Goal: Task Accomplishment & Management: Manage account settings

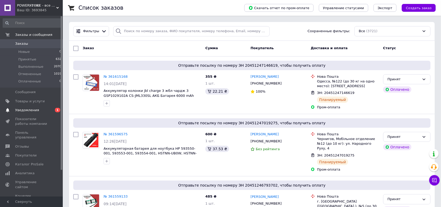
click at [29, 109] on span "Уведомления" at bounding box center [27, 110] width 24 height 5
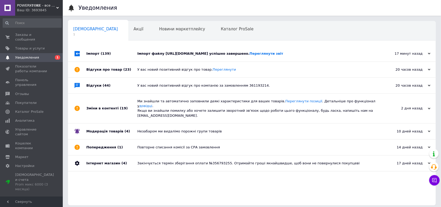
click at [176, 52] on div "Імпорт файлу [URL][DOMAIN_NAME] успішно завершено. Переглянути звіт" at bounding box center [257, 53] width 241 height 5
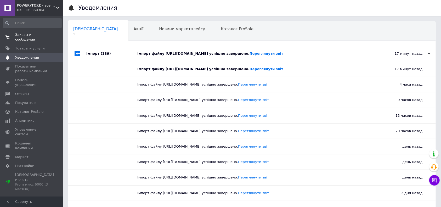
click at [42, 32] on link "Заказы и сообщения 0 0" at bounding box center [32, 37] width 64 height 14
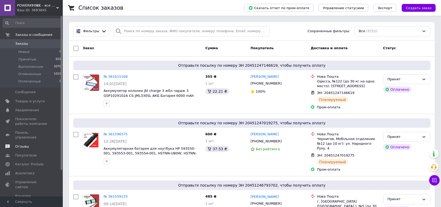
click at [23, 144] on span "Отзывы" at bounding box center [22, 146] width 14 height 5
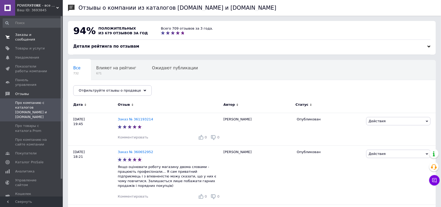
click at [40, 37] on span "Заказы и сообщения" at bounding box center [31, 36] width 33 height 9
